Goal: Task Accomplishment & Management: Use online tool/utility

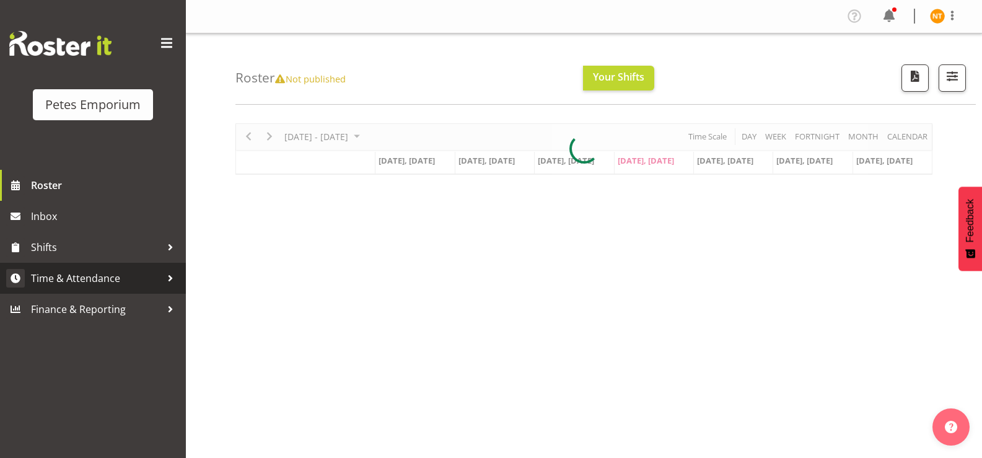
click at [63, 270] on span "Time & Attendance" at bounding box center [96, 278] width 130 height 19
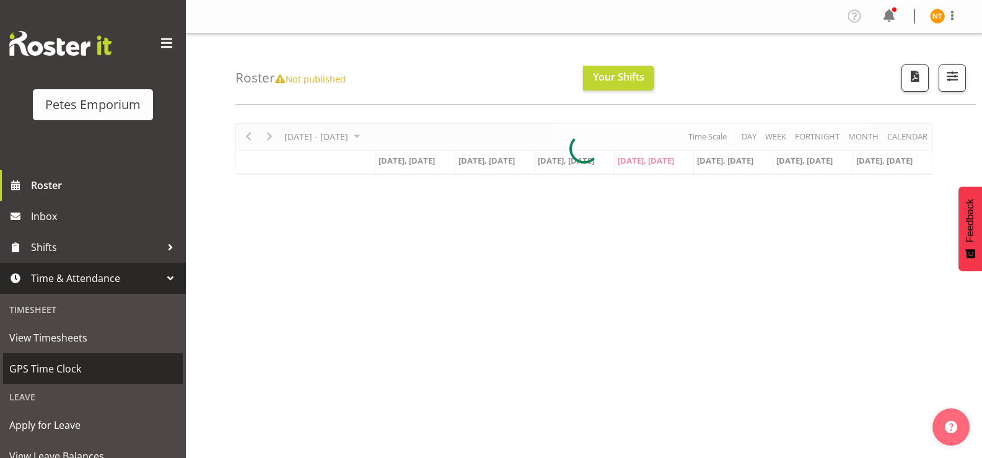
click at [52, 359] on span "GPS Time Clock" at bounding box center [92, 368] width 167 height 19
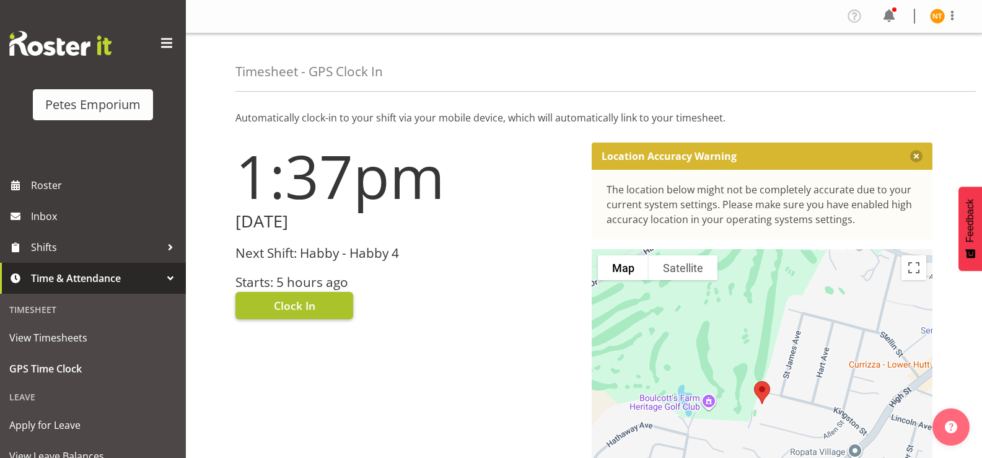
click at [299, 303] on span "Clock In" at bounding box center [295, 305] width 42 height 16
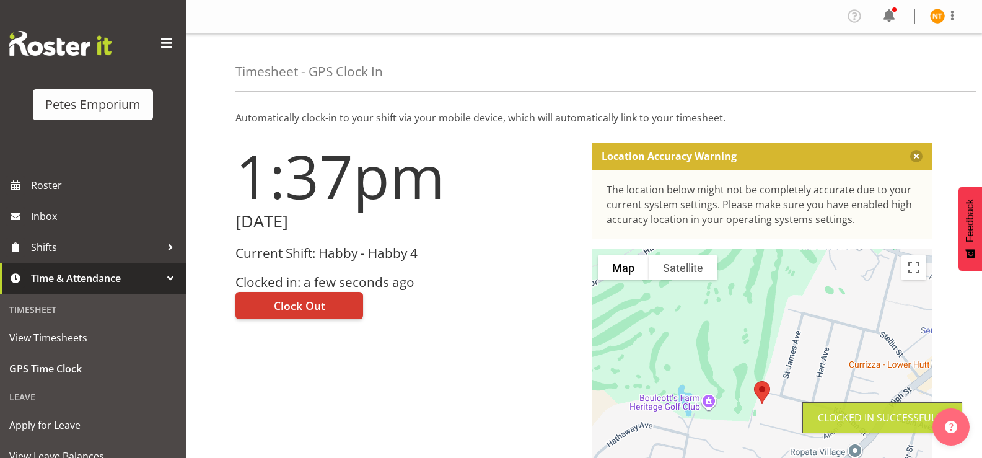
click at [939, 14] on img at bounding box center [937, 16] width 15 height 15
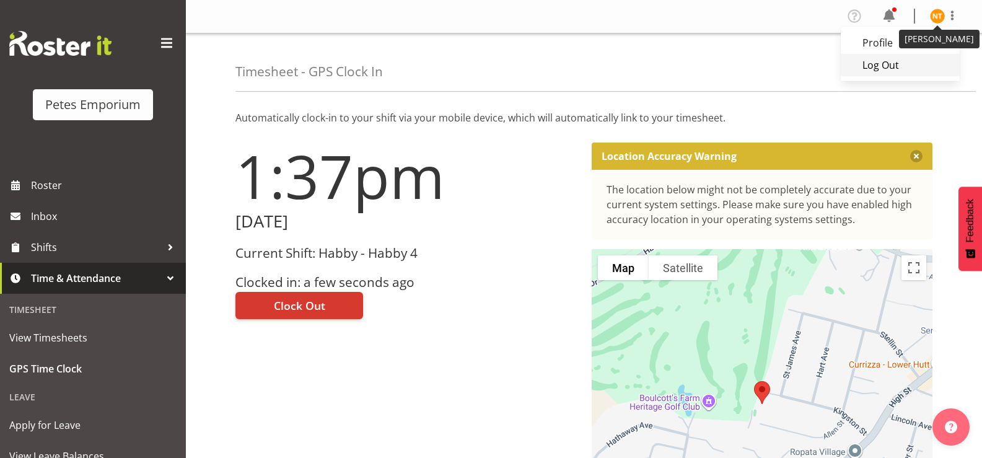
click at [874, 68] on link "Log Out" at bounding box center [900, 65] width 119 height 22
